Goal: Task Accomplishment & Management: Manage account settings

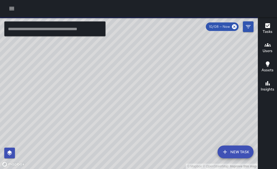
click at [12, 8] on icon "button" at bounding box center [11, 8] width 5 height 3
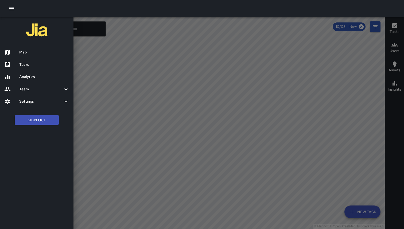
click at [41, 118] on button "Sign Out" at bounding box center [37, 120] width 44 height 10
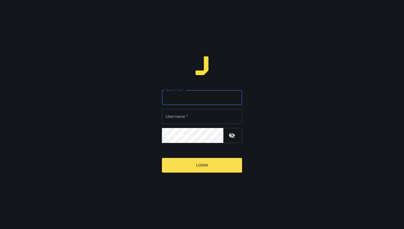
click at [184, 98] on input "Team Code   *" at bounding box center [202, 97] width 80 height 15
type input "***"
click at [195, 118] on input "Username   *" at bounding box center [202, 116] width 80 height 15
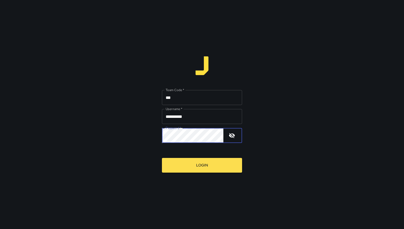
click at [199, 118] on input "**********" at bounding box center [202, 116] width 80 height 15
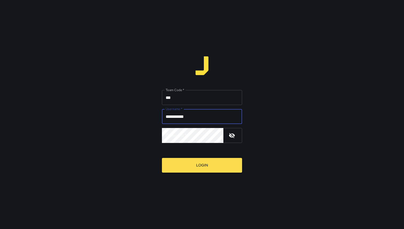
type input "**********"
click at [190, 98] on input "***" at bounding box center [202, 97] width 80 height 15
type input "***"
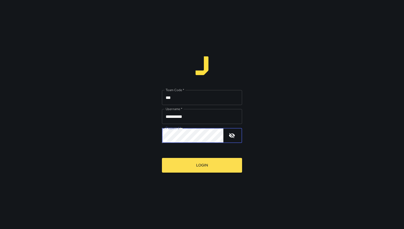
click at [162, 158] on button "Login" at bounding box center [202, 165] width 80 height 15
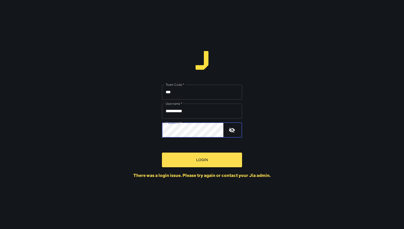
click at [162, 152] on button "Login" at bounding box center [202, 159] width 80 height 15
click at [232, 129] on icon "button" at bounding box center [232, 130] width 6 height 6
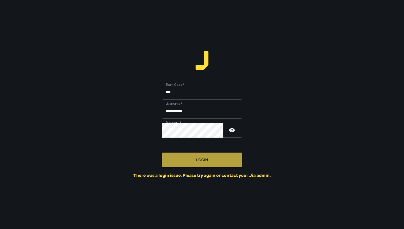
click at [195, 157] on button "Login" at bounding box center [202, 159] width 80 height 15
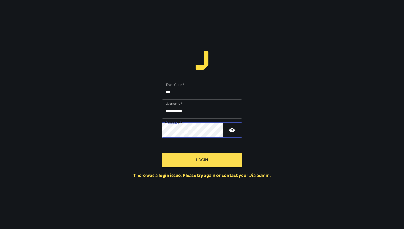
click at [195, 158] on button "Login" at bounding box center [202, 159] width 80 height 15
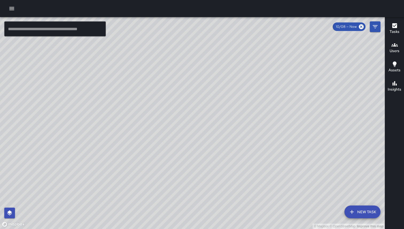
click at [71, 193] on div "© Mapbox © OpenStreetMap Improve this map RC RLM Cleaning 1397 21st Avenue Comp…" at bounding box center [192, 123] width 385 height 212
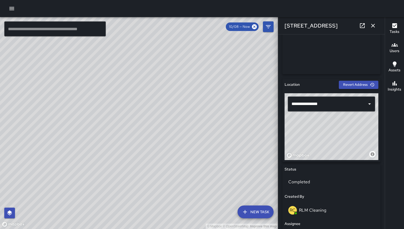
scroll to position [66, 0]
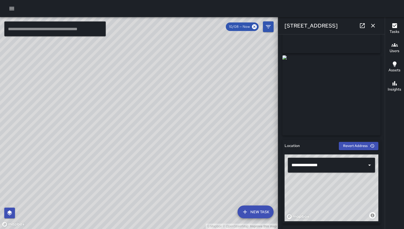
click at [375, 27] on icon "button" at bounding box center [373, 25] width 6 height 6
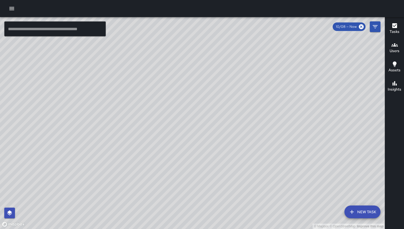
click at [230, 102] on div "© Mapbox © OpenStreetMap Improve this map RC RLM Cleaning 1528 Judah Street Com…" at bounding box center [192, 123] width 385 height 212
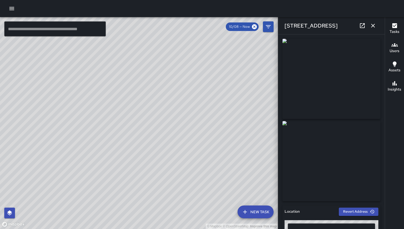
click at [159, 149] on div "© Mapbox © OpenStreetMap Improve this map" at bounding box center [139, 123] width 278 height 212
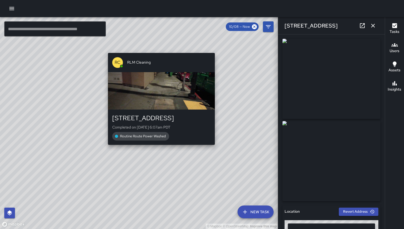
type input "**********"
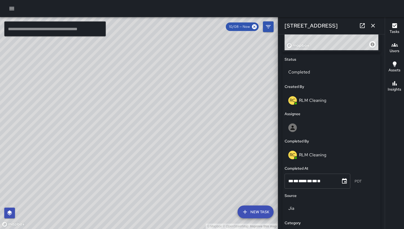
scroll to position [221, 0]
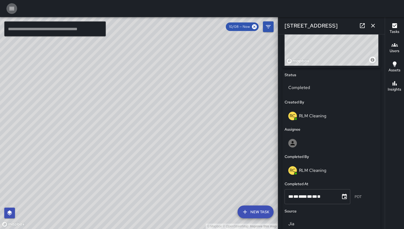
click at [15, 11] on button "button" at bounding box center [11, 8] width 11 height 11
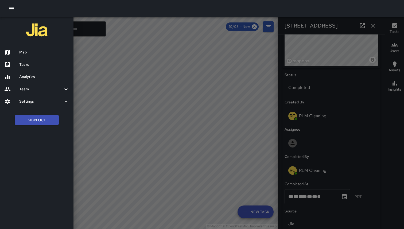
click at [107, 39] on div at bounding box center [202, 114] width 404 height 229
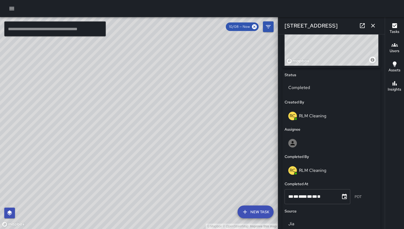
click at [239, 29] on span "10/08 — Now" at bounding box center [239, 26] width 27 height 5
click at [375, 25] on icon "button" at bounding box center [373, 25] width 6 height 6
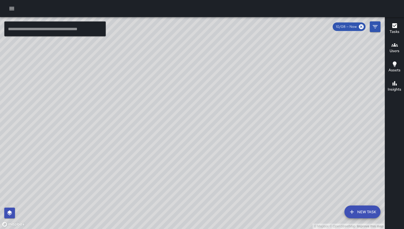
click at [351, 27] on span "10/08 — Now" at bounding box center [346, 26] width 27 height 5
click at [361, 27] on icon at bounding box center [361, 27] width 6 height 6
click at [380, 27] on button "Filters" at bounding box center [375, 26] width 11 height 11
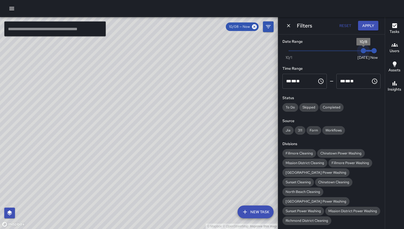
type input "*"
drag, startPoint x: 363, startPoint y: 52, endPoint x: 269, endPoint y: 52, distance: 94.3
click at [269, 53] on div "© Mapbox © OpenStreetMap Improve this map ​ New Task 10/08 — Now Map Layers Tas…" at bounding box center [202, 123] width 404 height 212
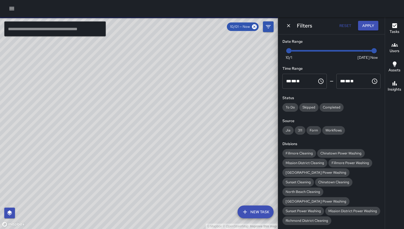
click at [370, 26] on button "Apply" at bounding box center [368, 26] width 20 height 10
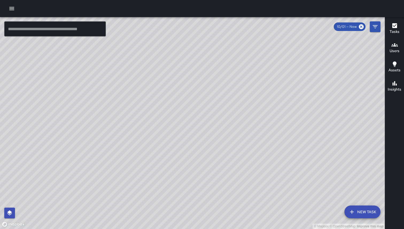
drag, startPoint x: 236, startPoint y: 94, endPoint x: 188, endPoint y: 131, distance: 60.2
click at [188, 131] on div "© Mapbox © OpenStreetMap Improve this map" at bounding box center [192, 123] width 385 height 212
drag, startPoint x: 340, startPoint y: 103, endPoint x: 305, endPoint y: 101, distance: 35.3
click at [305, 101] on div "© Mapbox © OpenStreetMap Improve this map" at bounding box center [192, 123] width 385 height 212
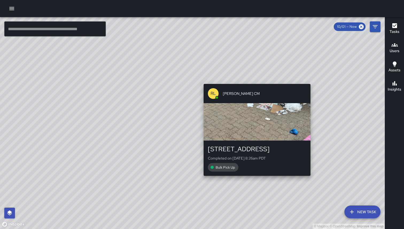
click at [313, 81] on div "© Mapbox © OpenStreetMap Improve this map RL Roland Lee CM 1669 Fillmore Street…" at bounding box center [192, 123] width 385 height 212
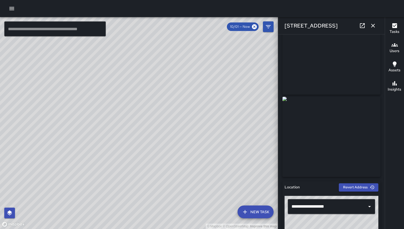
scroll to position [0, 0]
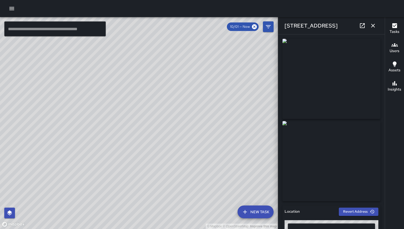
click at [375, 25] on icon "button" at bounding box center [373, 25] width 6 height 6
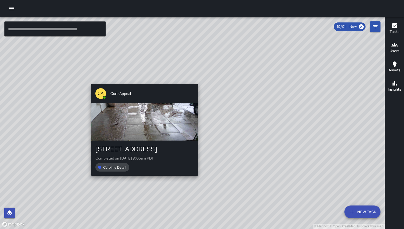
click at [198, 81] on div "© Mapbox © OpenStreetMap Improve this map CA Curb Appeal 1712 Fillmore Street C…" at bounding box center [192, 123] width 385 height 212
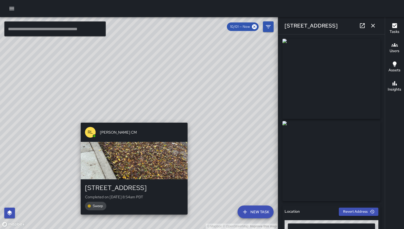
click at [132, 120] on div "© Mapbox © OpenStreetMap Improve this map RL Roland Lee CM 1712 Fillmore Street…" at bounding box center [139, 123] width 278 height 212
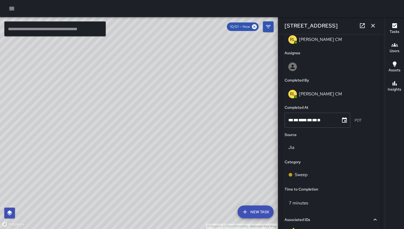
scroll to position [300, 0]
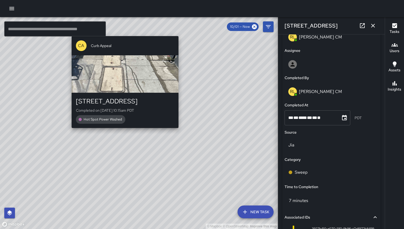
click at [123, 32] on div "© Mapbox © OpenStreetMap Improve this map CA Curb Appeal 1850 Fillmore Street C…" at bounding box center [139, 123] width 278 height 212
type input "**********"
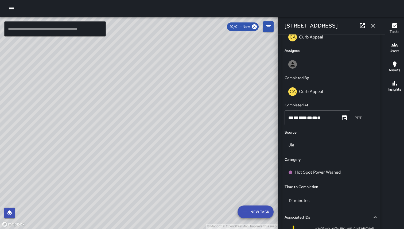
click at [374, 29] on button "button" at bounding box center [372, 25] width 11 height 11
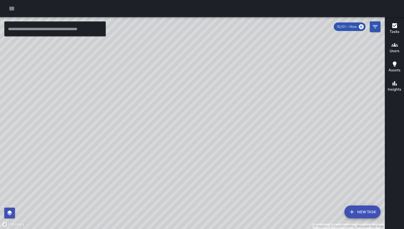
click at [10, 7] on icon "button" at bounding box center [11, 8] width 5 height 3
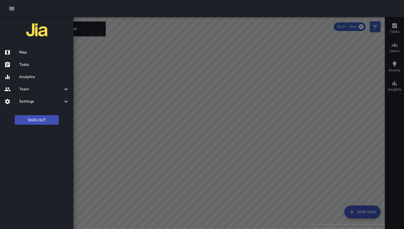
click at [27, 119] on button "Sign Out" at bounding box center [37, 120] width 44 height 10
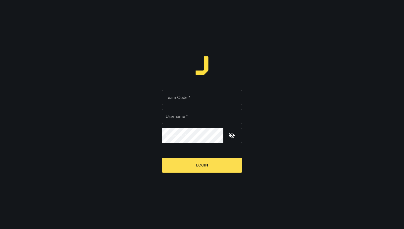
click at [181, 98] on input "Team Code   *" at bounding box center [202, 97] width 80 height 15
type input "*****"
click at [182, 119] on input "Username   *" at bounding box center [202, 116] width 80 height 15
click at [201, 122] on input "**********" at bounding box center [202, 116] width 80 height 15
type input "**********"
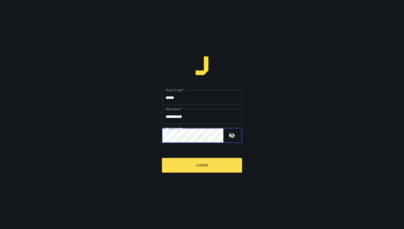
click at [162, 158] on button "Login" at bounding box center [202, 165] width 80 height 15
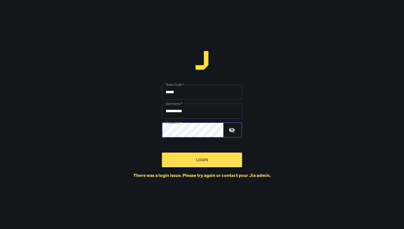
click at [229, 132] on icon "button" at bounding box center [232, 130] width 6 height 6
click at [162, 152] on button "Login" at bounding box center [202, 159] width 80 height 15
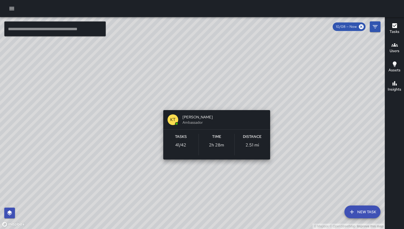
click at [214, 105] on div "© Mapbox © OpenStreetMap Improve this map KT Katherine Treminio Ambassador Task…" at bounding box center [192, 123] width 385 height 212
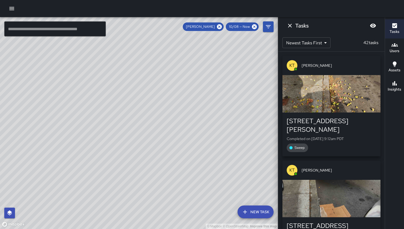
click at [293, 26] on button "Dismiss" at bounding box center [289, 25] width 11 height 11
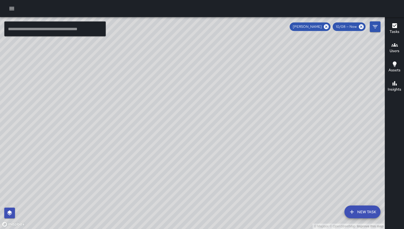
click at [180, 97] on div "© Mapbox © OpenStreetMap Improve this map" at bounding box center [192, 123] width 385 height 212
click at [327, 26] on icon at bounding box center [326, 26] width 5 height 5
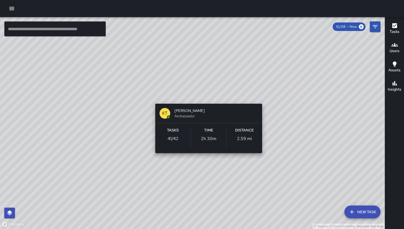
click at [205, 97] on div "© Mapbox © OpenStreetMap Improve this map KT Katherine Treminio Ambassador Task…" at bounding box center [192, 123] width 385 height 212
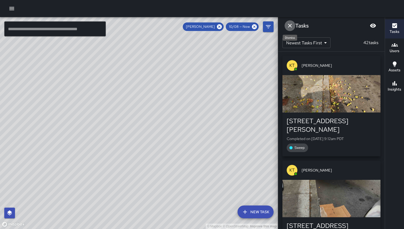
click at [290, 22] on icon "Dismiss" at bounding box center [290, 25] width 6 height 6
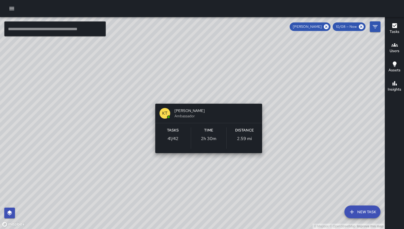
click at [207, 96] on div "© Mapbox © OpenStreetMap Improve this map KT Katherine Treminio Ambassador Task…" at bounding box center [192, 123] width 385 height 212
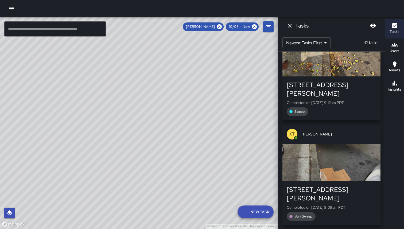
scroll to position [42, 0]
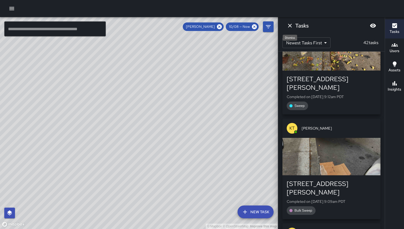
click at [288, 29] on button "Dismiss" at bounding box center [289, 25] width 11 height 11
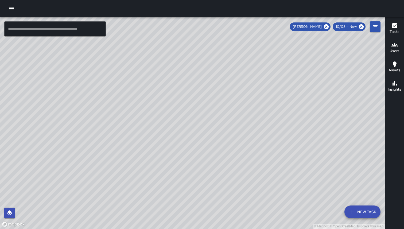
click at [159, 132] on div "© Mapbox © OpenStreetMap Improve this map" at bounding box center [192, 123] width 385 height 212
click at [326, 28] on icon at bounding box center [326, 26] width 5 height 5
click at [9, 9] on icon "button" at bounding box center [12, 8] width 6 height 6
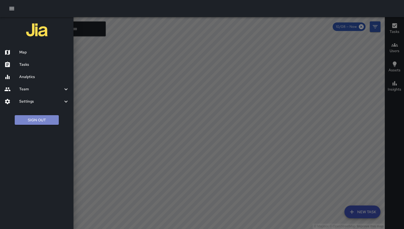
click at [38, 119] on button "Sign Out" at bounding box center [37, 120] width 44 height 10
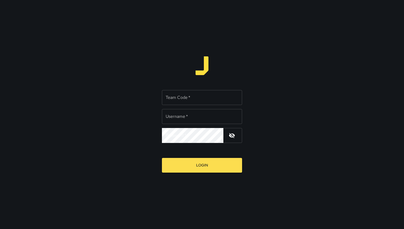
click at [216, 101] on input "Team Code   *" at bounding box center [202, 97] width 80 height 15
type input "***"
click at [208, 117] on input "Username   *" at bounding box center [202, 116] width 80 height 15
type input "**********"
click at [162, 158] on button "Login" at bounding box center [202, 165] width 80 height 15
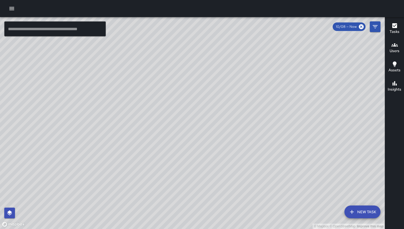
click at [13, 9] on icon "button" at bounding box center [12, 8] width 6 height 6
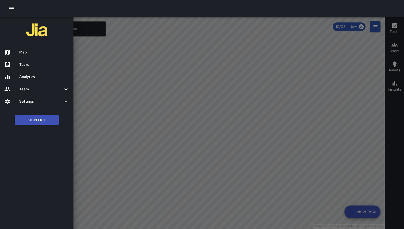
click at [92, 32] on div at bounding box center [202, 114] width 404 height 229
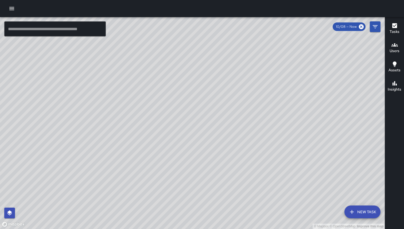
click at [87, 28] on input "text" at bounding box center [54, 28] width 101 height 15
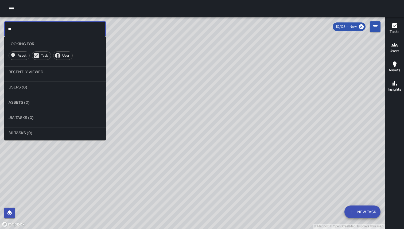
type input "*"
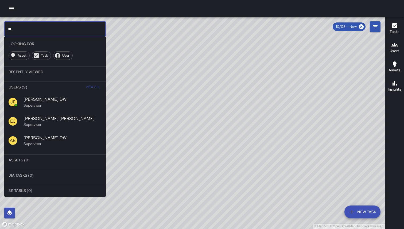
scroll to position [1, 0]
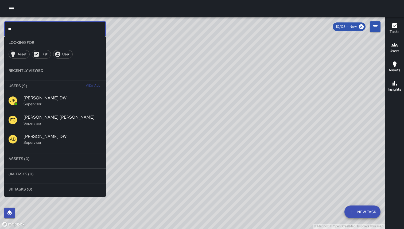
type input "**"
click at [94, 86] on span "View All" at bounding box center [93, 85] width 14 height 9
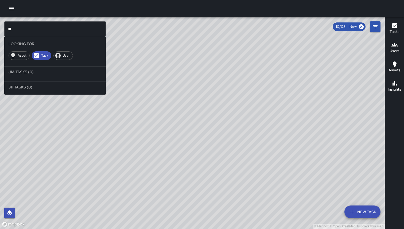
click at [26, 31] on input "**" at bounding box center [54, 28] width 101 height 15
click at [37, 58] on icon at bounding box center [36, 55] width 6 height 6
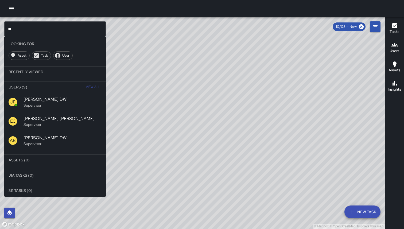
scroll to position [1, 0]
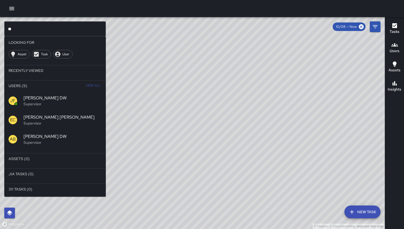
click at [38, 97] on span "[PERSON_NAME] DW" at bounding box center [63, 98] width 78 height 6
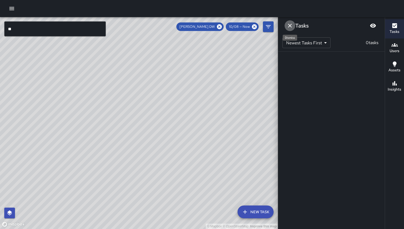
click at [291, 29] on button "Dismiss" at bounding box center [289, 25] width 11 height 11
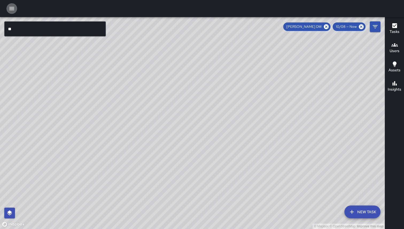
click at [11, 10] on icon "button" at bounding box center [12, 8] width 6 height 6
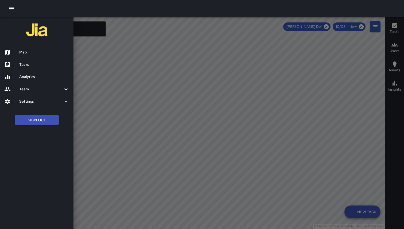
click at [37, 87] on h6 "Team" at bounding box center [41, 89] width 44 height 6
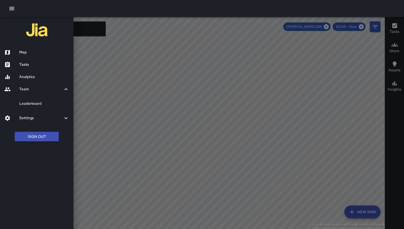
click at [33, 91] on h6 "Team" at bounding box center [41, 89] width 44 height 6
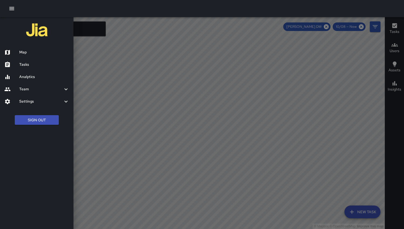
click at [35, 79] on h6 "Analytics" at bounding box center [44, 77] width 50 height 6
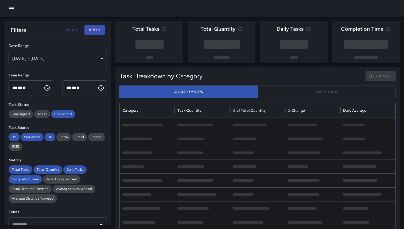
click at [15, 7] on button "button" at bounding box center [11, 8] width 11 height 11
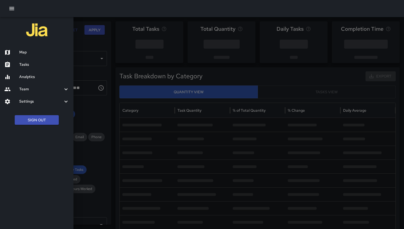
click at [24, 58] on div "Tasks" at bounding box center [36, 64] width 73 height 12
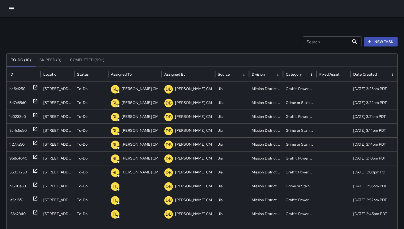
click at [13, 5] on icon "button" at bounding box center [12, 8] width 6 height 6
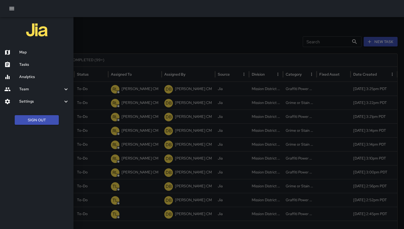
click at [20, 50] on h6 "Map" at bounding box center [44, 52] width 50 height 6
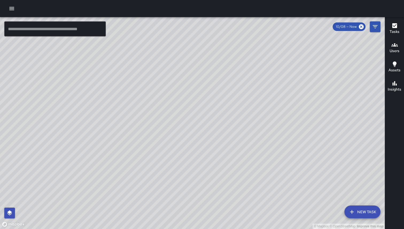
click at [15, 10] on button "button" at bounding box center [11, 8] width 11 height 11
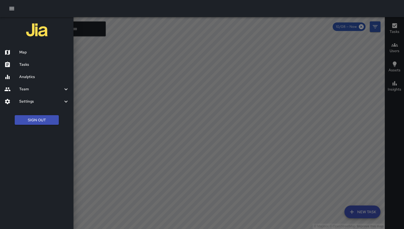
click at [16, 10] on button "button" at bounding box center [11, 8] width 11 height 11
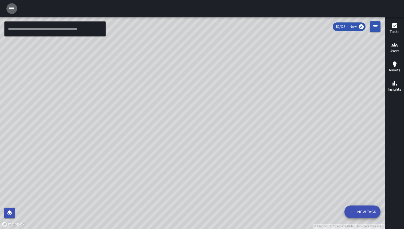
click at [14, 10] on icon "button" at bounding box center [12, 8] width 6 height 6
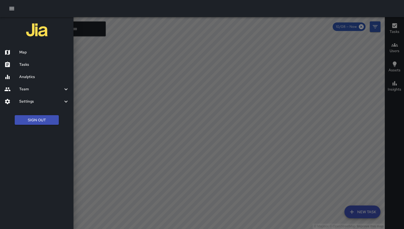
click at [39, 89] on h6 "Team" at bounding box center [41, 89] width 44 height 6
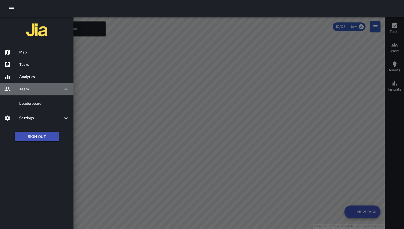
click at [39, 89] on h6 "Team" at bounding box center [41, 89] width 44 height 6
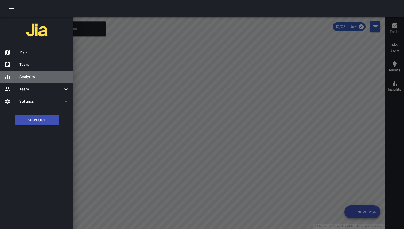
click at [26, 80] on div "Analytics" at bounding box center [36, 77] width 73 height 12
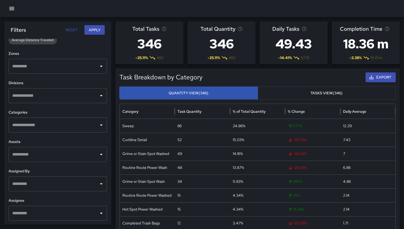
scroll to position [4, 0]
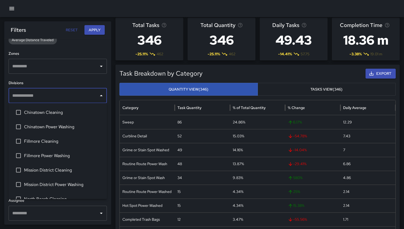
click at [41, 95] on input "text" at bounding box center [53, 96] width 85 height 10
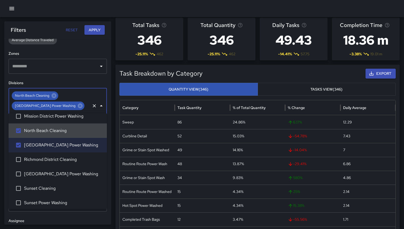
scroll to position [80, 0]
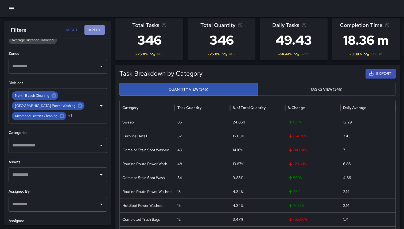
click at [96, 33] on button "Apply" at bounding box center [94, 30] width 20 height 10
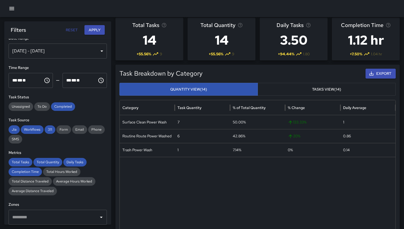
scroll to position [0, 0]
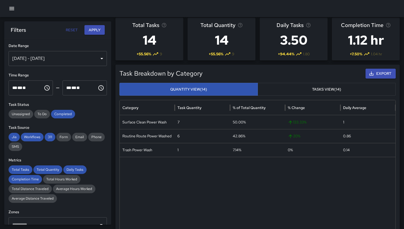
click at [67, 61] on div "[DATE] - [DATE]" at bounding box center [58, 58] width 98 height 15
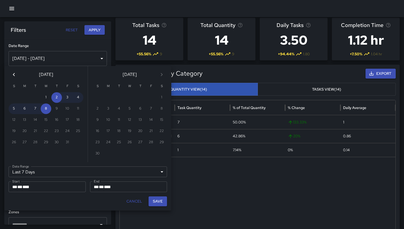
click at [14, 75] on icon "Previous month" at bounding box center [14, 74] width 2 height 3
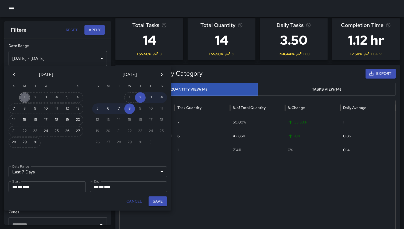
click at [25, 98] on button "1" at bounding box center [24, 97] width 11 height 11
type input "******"
type input "**********"
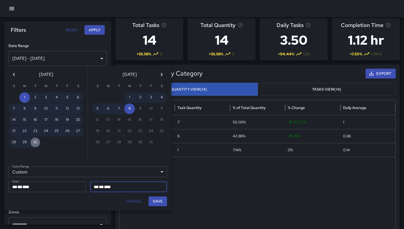
click at [36, 141] on button "30" at bounding box center [35, 142] width 11 height 11
type input "**********"
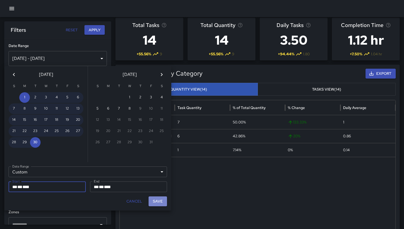
click at [161, 204] on button "Save" at bounding box center [157, 201] width 18 height 10
type input "**********"
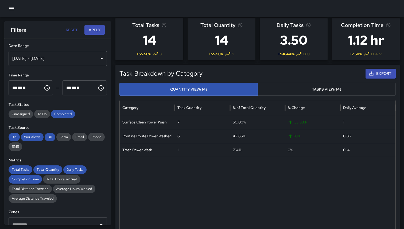
click at [93, 30] on button "Apply" at bounding box center [94, 30] width 20 height 10
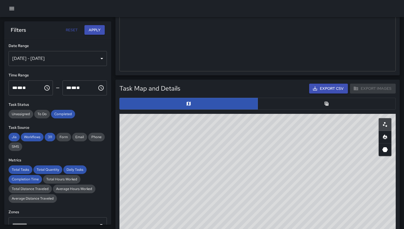
scroll to position [201, 0]
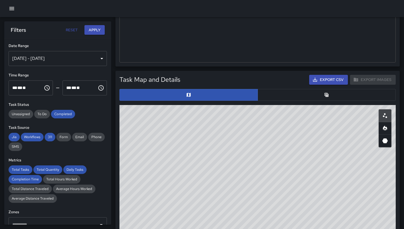
drag, startPoint x: 181, startPoint y: 152, endPoint x: 267, endPoint y: 150, distance: 86.3
click at [267, 150] on div "© Mapbox © OpenStreetMap Improve this map" at bounding box center [257, 212] width 276 height 214
drag, startPoint x: 289, startPoint y: 163, endPoint x: 121, endPoint y: 173, distance: 168.3
click at [122, 173] on div "© Mapbox © OpenStreetMap Improve this map" at bounding box center [257, 212] width 276 height 214
drag, startPoint x: 273, startPoint y: 134, endPoint x: 224, endPoint y: 219, distance: 98.1
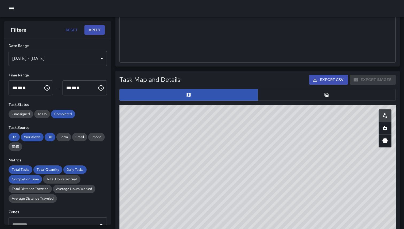
click at [224, 219] on div "© Mapbox © OpenStreetMap Improve this map" at bounding box center [257, 212] width 276 height 214
drag, startPoint x: 242, startPoint y: 174, endPoint x: 237, endPoint y: 227, distance: 53.9
click at [238, 228] on div "© Mapbox © OpenStreetMap Improve this map" at bounding box center [257, 212] width 276 height 214
drag, startPoint x: 239, startPoint y: 136, endPoint x: 234, endPoint y: 183, distance: 46.7
click at [234, 183] on div "© Mapbox © OpenStreetMap Improve this map" at bounding box center [257, 212] width 276 height 214
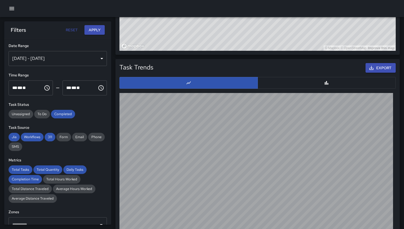
scroll to position [478, 0]
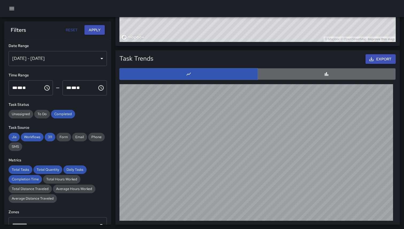
click at [265, 74] on button "button" at bounding box center [326, 74] width 138 height 12
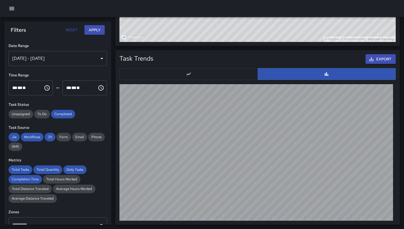
click at [236, 76] on button "button" at bounding box center [188, 74] width 138 height 12
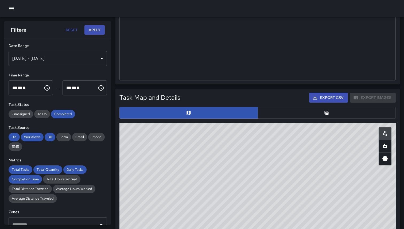
scroll to position [130, 0]
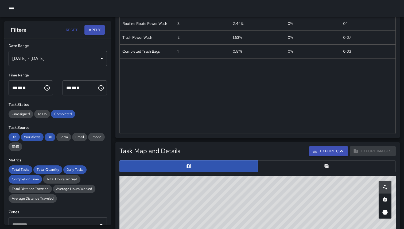
click at [329, 170] on button "button" at bounding box center [326, 166] width 138 height 12
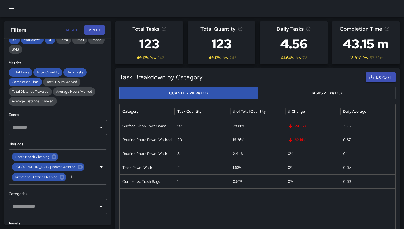
scroll to position [97, 0]
click at [13, 8] on icon "button" at bounding box center [12, 8] width 6 height 6
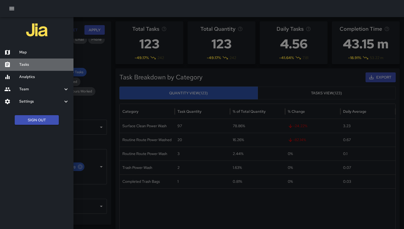
click at [30, 65] on h6 "Tasks" at bounding box center [44, 65] width 50 height 6
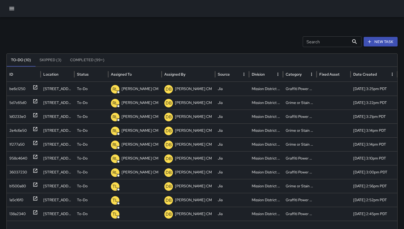
click at [11, 10] on icon "button" at bounding box center [11, 8] width 5 height 3
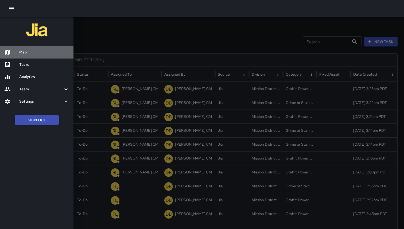
click at [25, 57] on div "Map" at bounding box center [36, 52] width 73 height 12
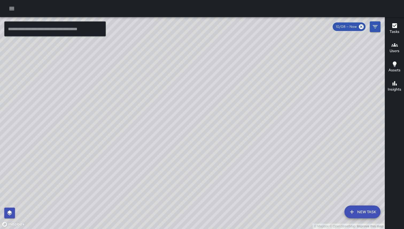
drag, startPoint x: 111, startPoint y: 154, endPoint x: 109, endPoint y: 125, distance: 28.6
click at [109, 125] on div "© Mapbox © OpenStreetMap Improve this map" at bounding box center [192, 123] width 385 height 212
click at [221, 139] on div "© Mapbox © OpenStreetMap Improve this map" at bounding box center [192, 123] width 385 height 212
drag, startPoint x: 154, startPoint y: 125, endPoint x: 178, endPoint y: 111, distance: 28.2
click at [178, 111] on div "© Mapbox © OpenStreetMap Improve this map" at bounding box center [192, 123] width 385 height 212
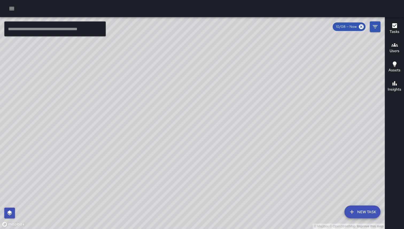
drag, startPoint x: 192, startPoint y: 138, endPoint x: 190, endPoint y: 171, distance: 33.2
click at [190, 171] on div "© Mapbox © OpenStreetMap Improve this map" at bounding box center [192, 123] width 385 height 212
drag, startPoint x: 193, startPoint y: 162, endPoint x: 217, endPoint y: 151, distance: 26.6
click at [217, 151] on div "© Mapbox © OpenStreetMap Improve this map" at bounding box center [192, 123] width 385 height 212
